Goal: Check status: Check status

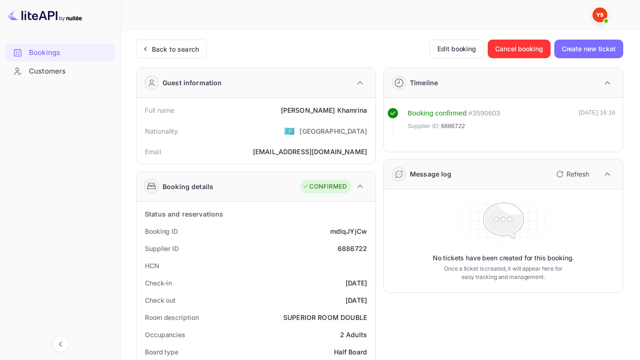
click at [175, 45] on div "Back to search" at bounding box center [175, 49] width 47 height 10
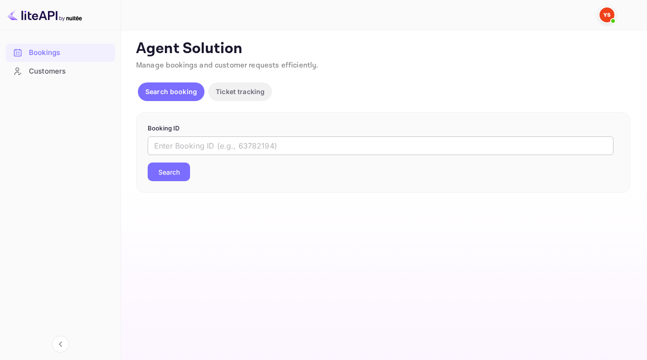
click at [192, 146] on input "text" at bounding box center [381, 146] width 466 height 19
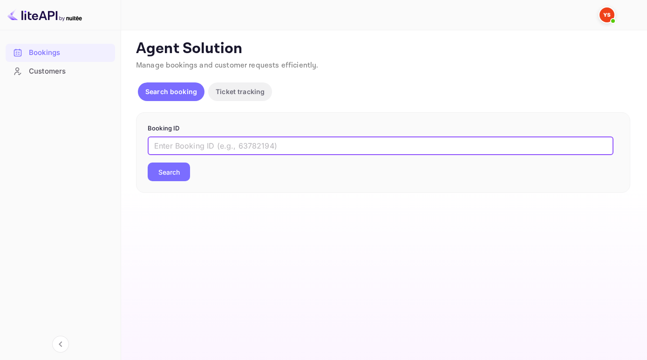
paste input "9258099"
click at [148, 163] on button "Search" at bounding box center [169, 172] width 42 height 19
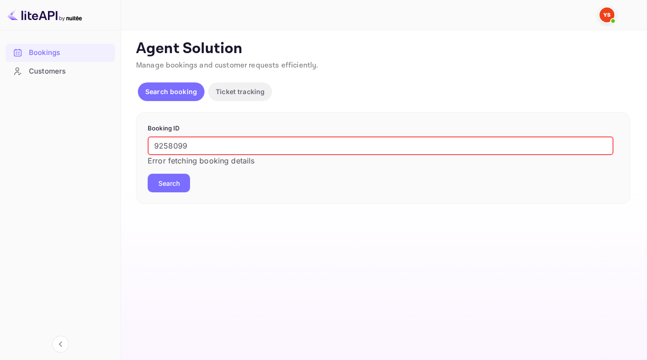
click at [158, 145] on input "9258099" at bounding box center [381, 146] width 466 height 19
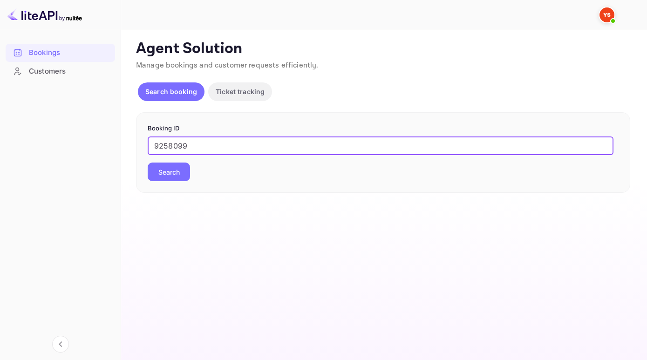
type input "9258099"
click at [148, 163] on button "Search" at bounding box center [169, 172] width 42 height 19
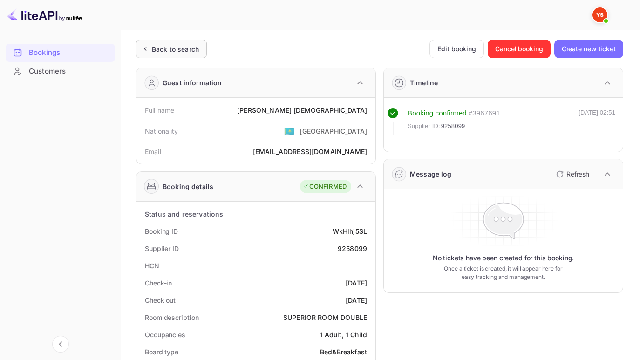
click at [162, 47] on div "Back to search" at bounding box center [175, 49] width 47 height 10
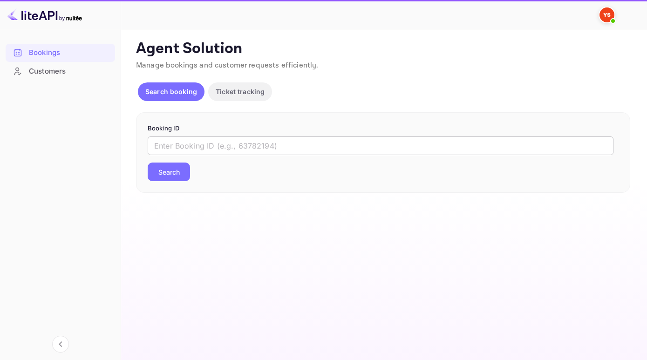
click at [200, 152] on input "text" at bounding box center [381, 146] width 466 height 19
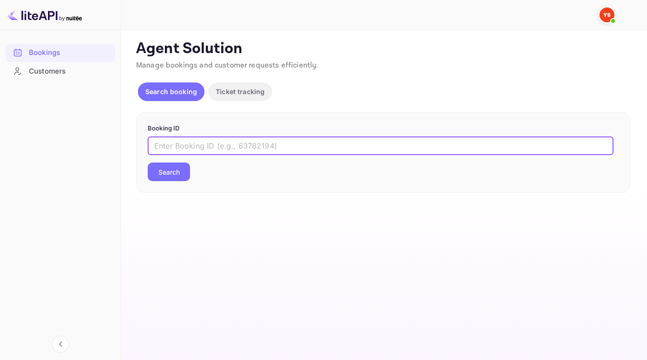
paste input "8140977"
type input "8140977"
click at [176, 175] on button "Search" at bounding box center [169, 172] width 42 height 19
